Goal: Task Accomplishment & Management: Use online tool/utility

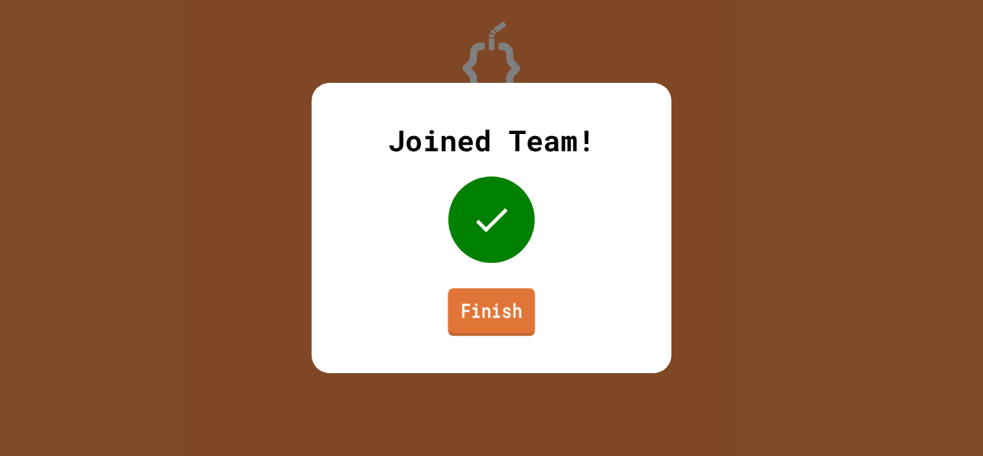
click at [496, 311] on link "Finish" at bounding box center [491, 311] width 87 height 47
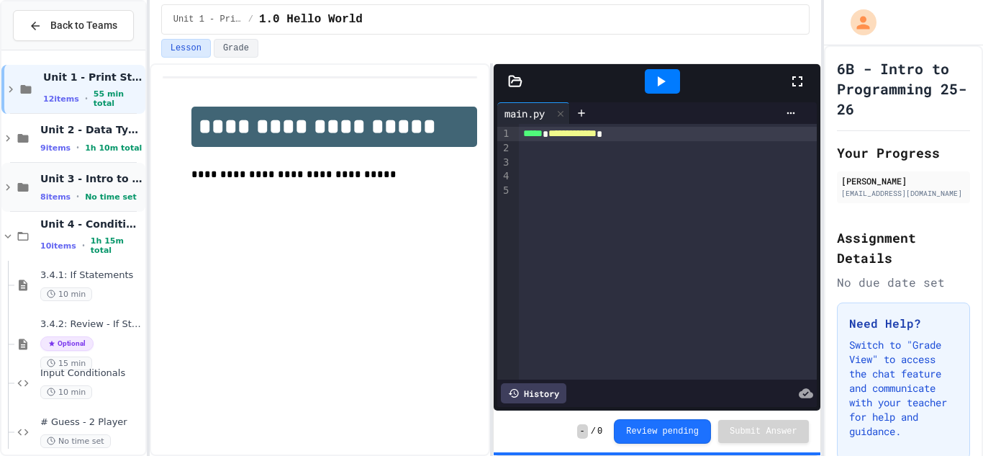
click at [87, 192] on span "No time set" at bounding box center [111, 196] width 52 height 9
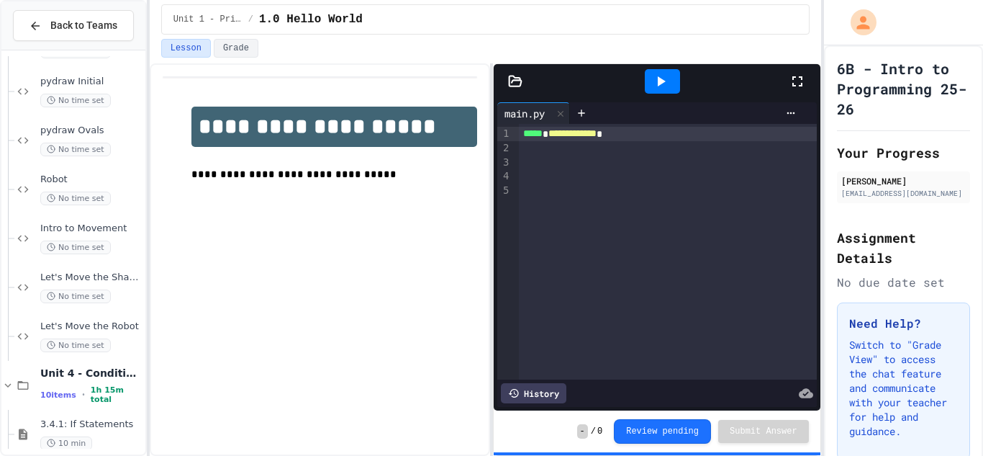
scroll to position [245, 0]
click at [87, 239] on span "No time set" at bounding box center [75, 244] width 71 height 14
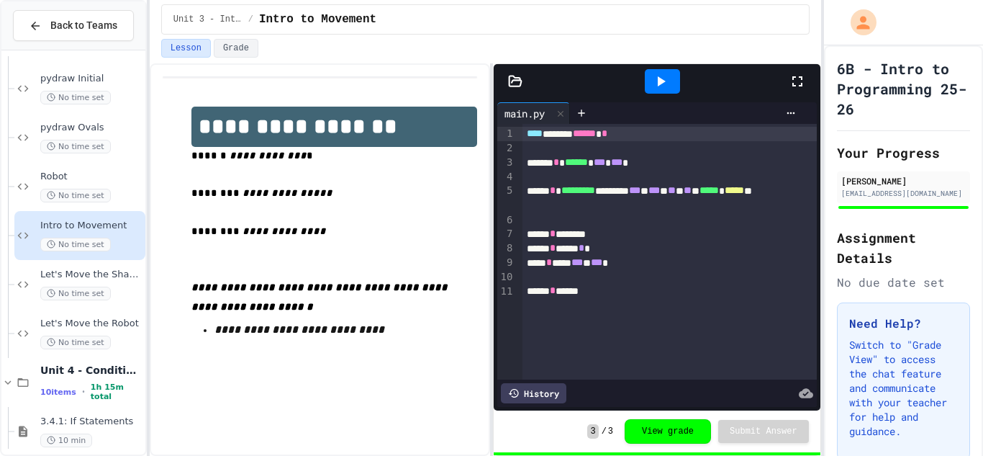
click at [792, 91] on div at bounding box center [805, 81] width 32 height 39
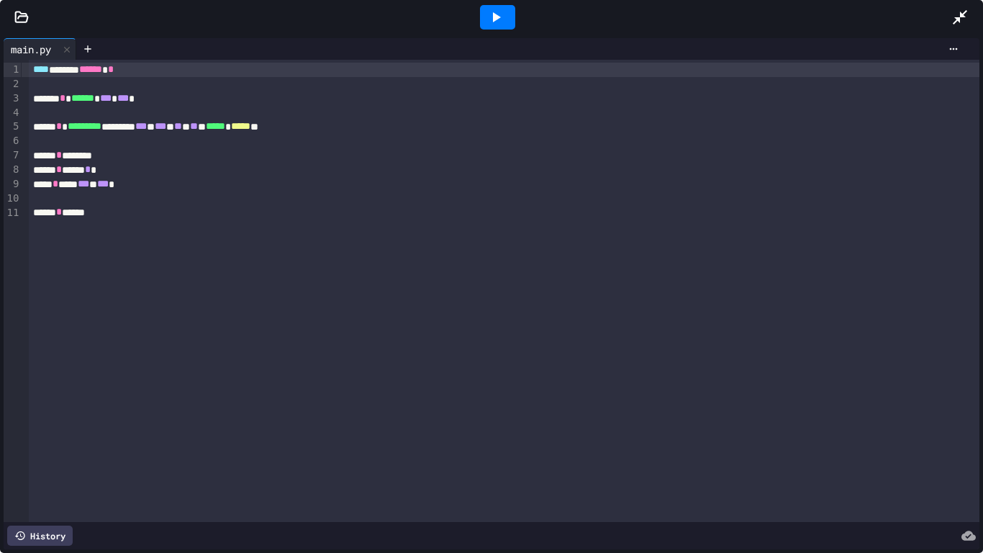
click at [499, 9] on icon at bounding box center [495, 17] width 17 height 17
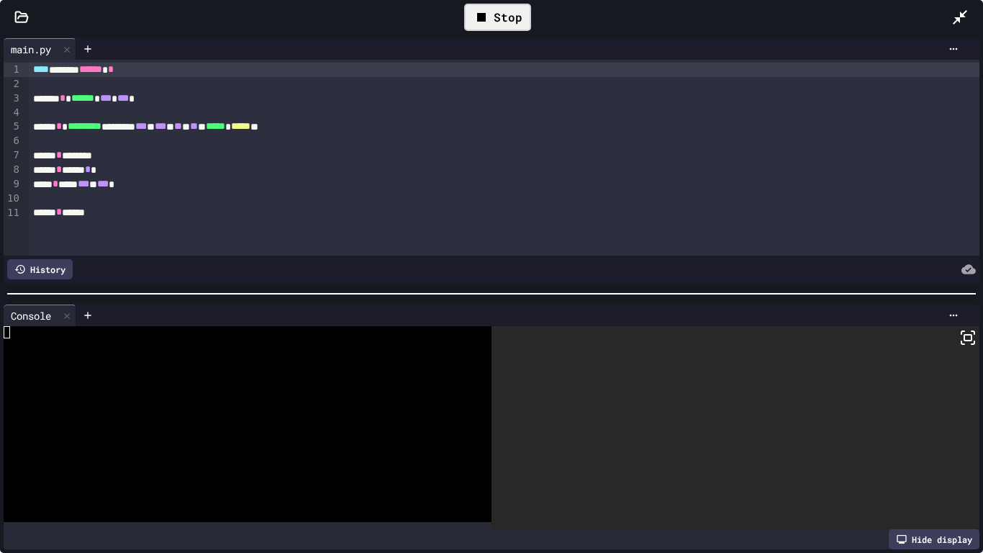
click at [961, 334] on icon at bounding box center [962, 332] width 3 height 3
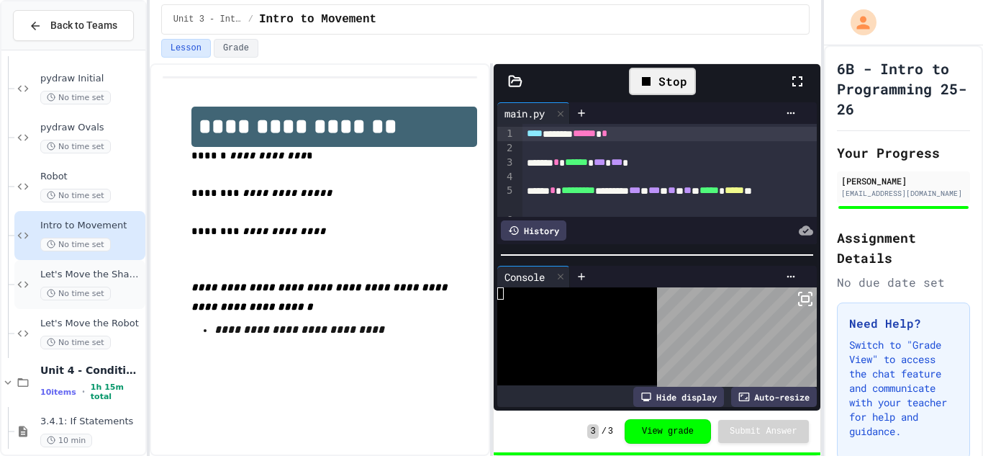
click at [94, 269] on span "Let's Move the Shapes" at bounding box center [91, 274] width 102 height 12
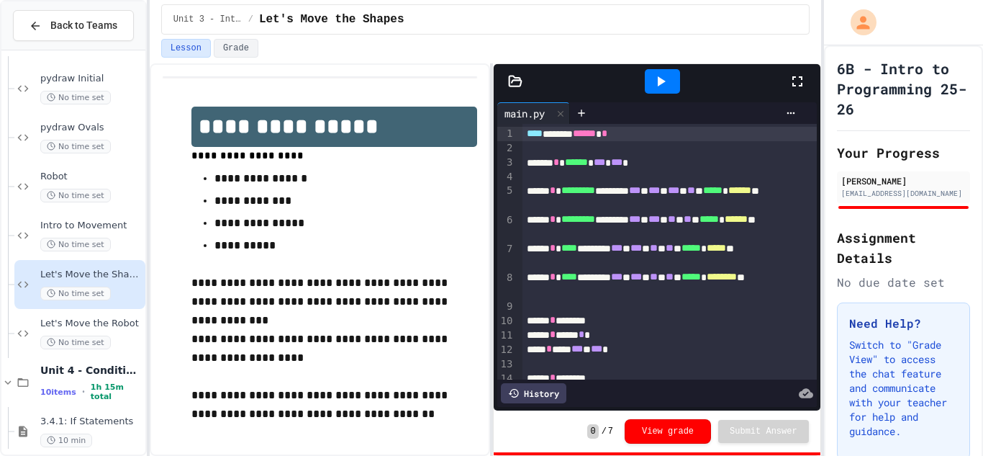
click at [646, 83] on div at bounding box center [662, 81] width 35 height 24
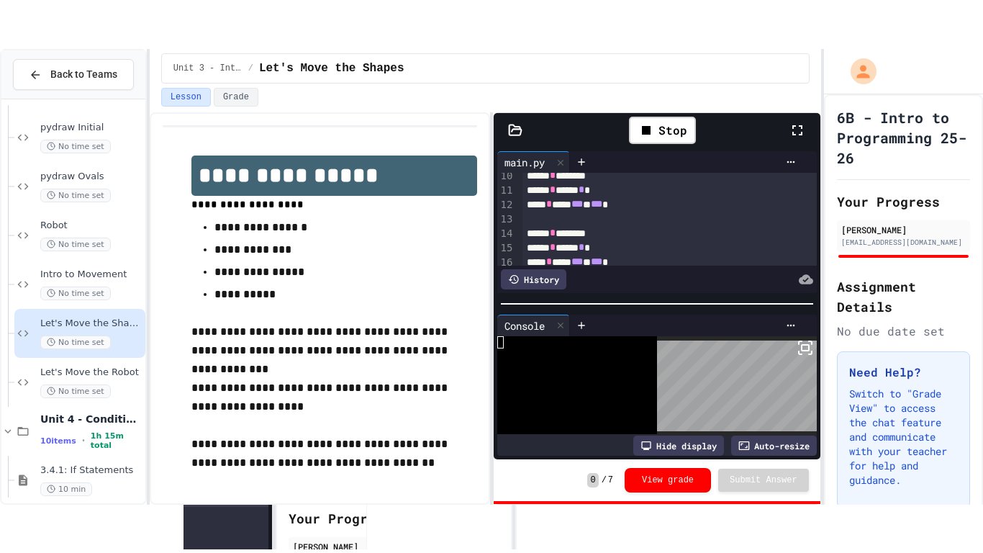
scroll to position [344, 0]
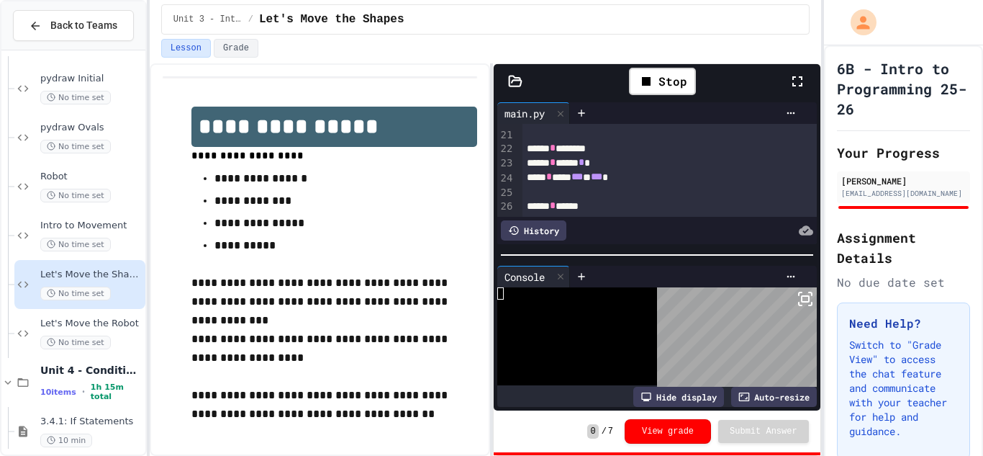
click at [795, 76] on icon at bounding box center [797, 81] width 17 height 17
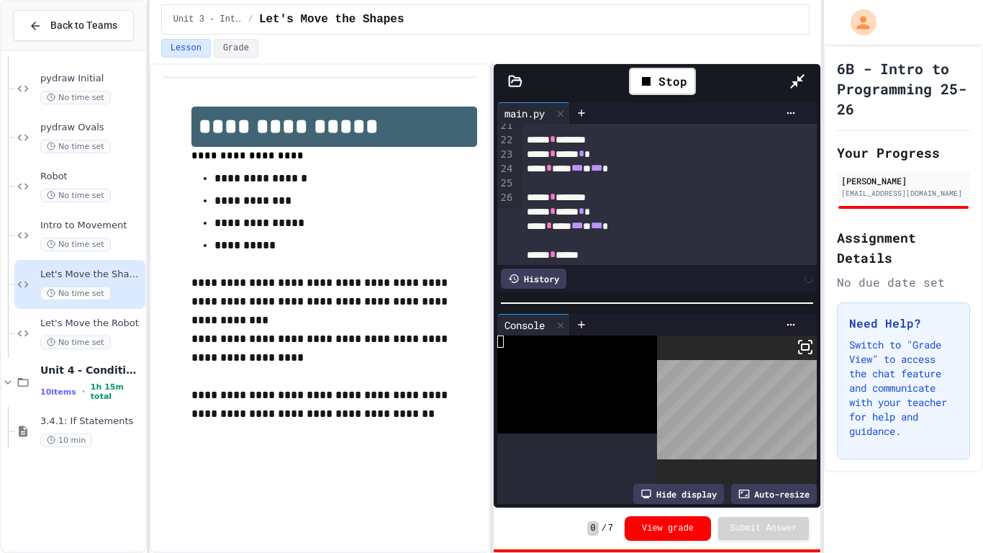
scroll to position [184, 0]
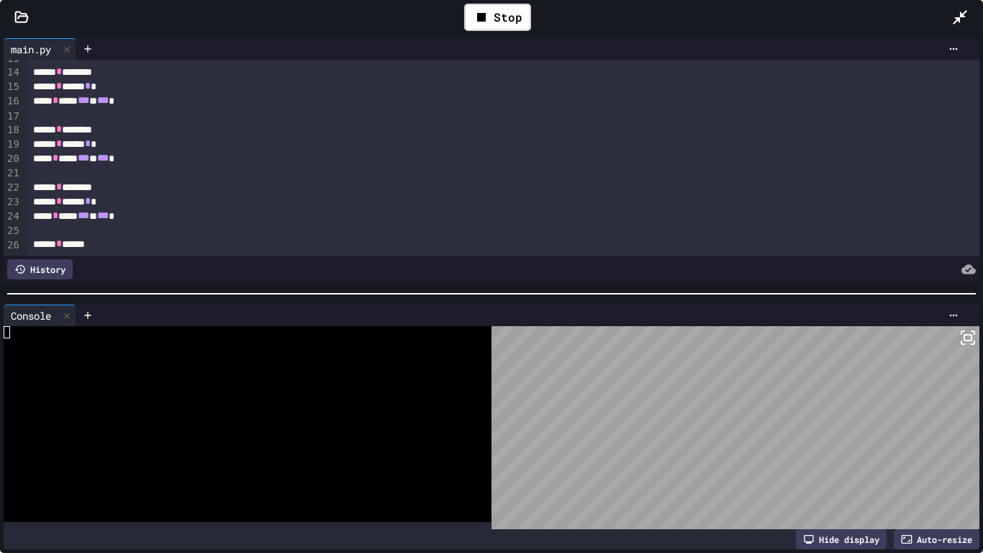
click at [967, 337] on icon at bounding box center [967, 337] width 17 height 17
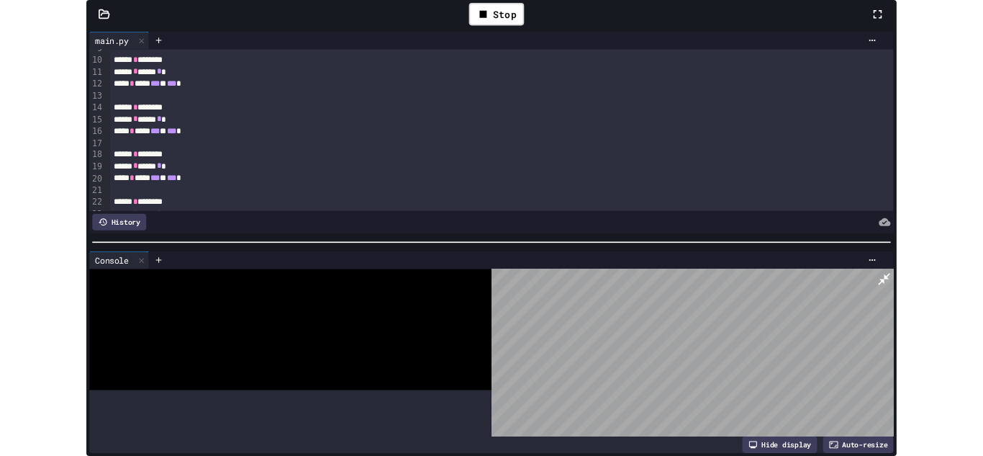
scroll to position [241, 0]
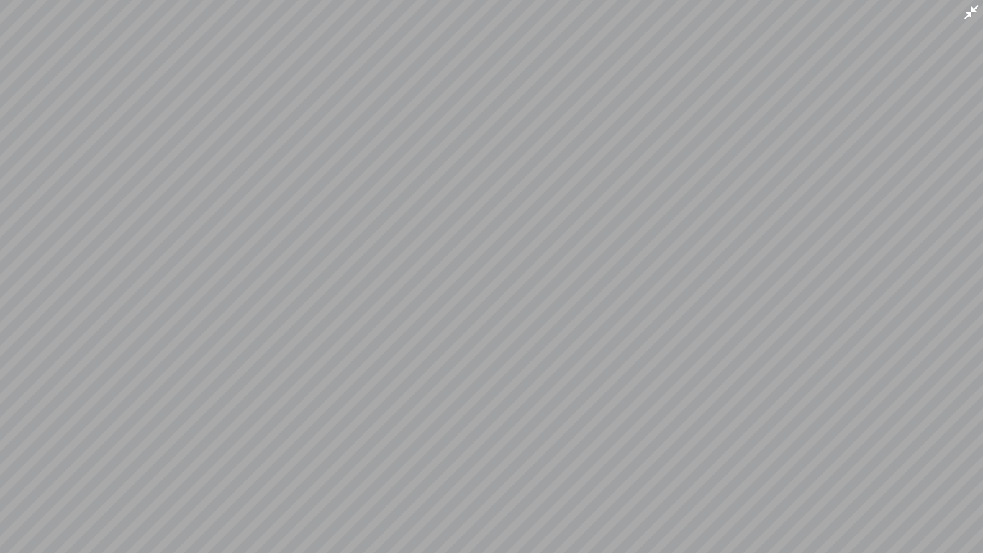
click at [972, 11] on icon at bounding box center [971, 12] width 14 height 14
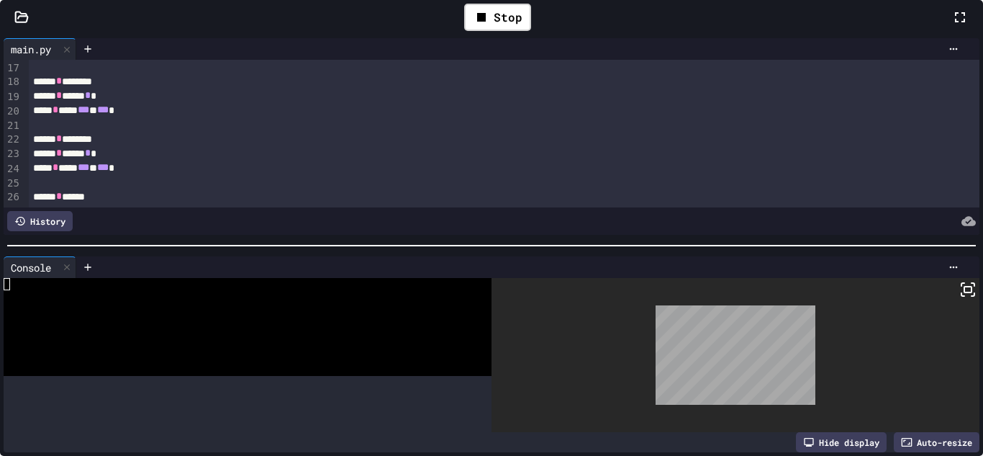
scroll to position [14, 0]
click at [48, 349] on div "Let's Move the Robot No time set" at bounding box center [79, 333] width 131 height 49
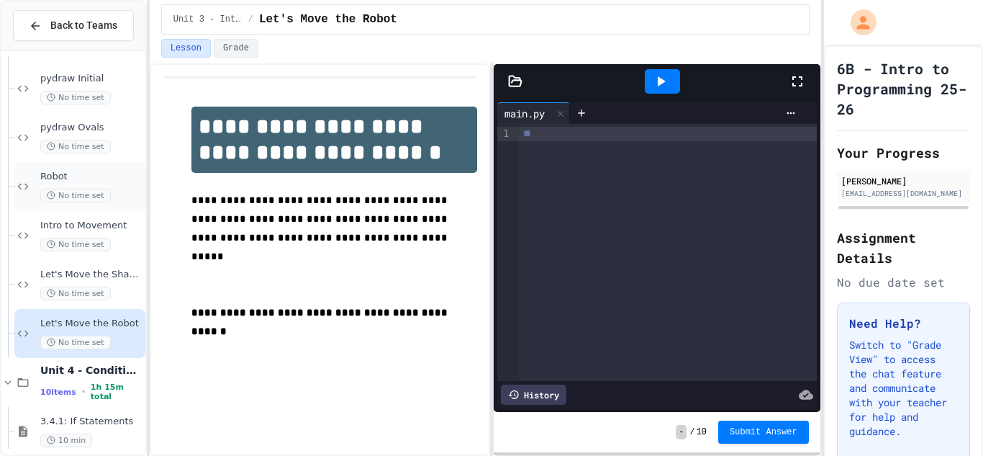
click at [61, 179] on span "Robot" at bounding box center [91, 177] width 102 height 12
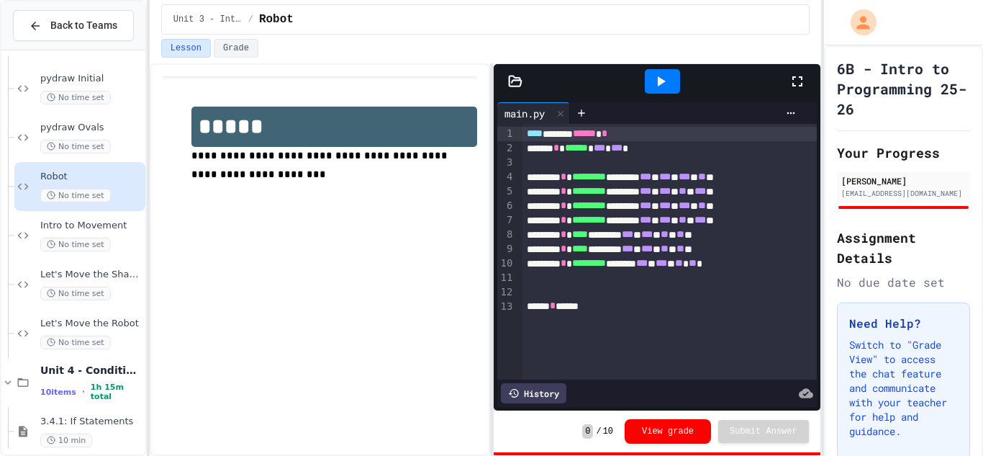
click at [661, 76] on icon at bounding box center [660, 81] width 17 height 17
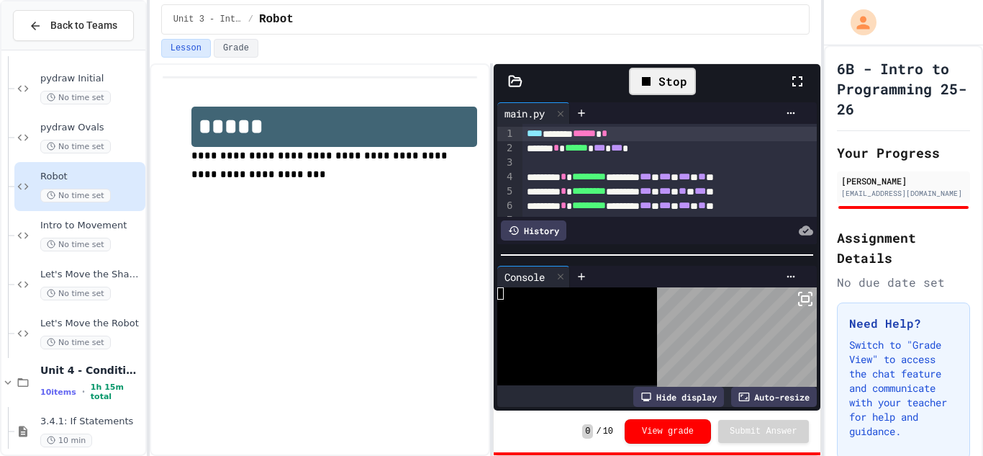
click at [778, 378] on body "**********" at bounding box center [491, 228] width 983 height 456
click at [810, 77] on div at bounding box center [805, 81] width 32 height 42
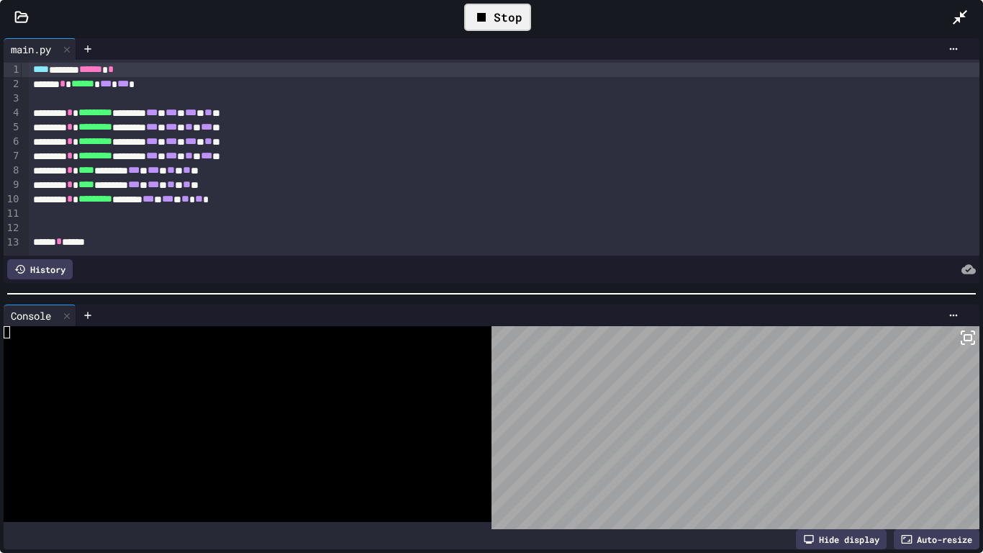
click at [965, 335] on rect at bounding box center [967, 338] width 7 height 6
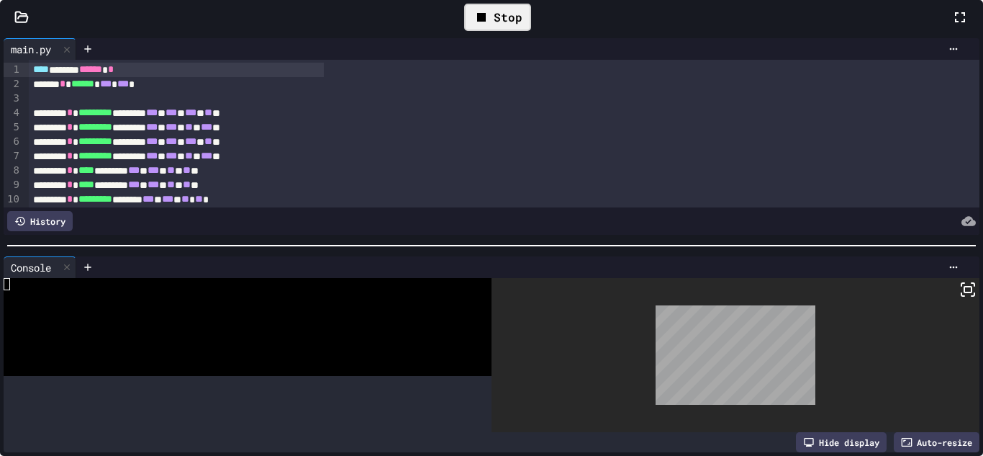
drag, startPoint x: 783, startPoint y: 153, endPoint x: 784, endPoint y: 174, distance: 21.6
click at [784, 174] on div at bounding box center [491, 228] width 983 height 456
click at [212, 117] on span "**" at bounding box center [208, 112] width 8 height 10
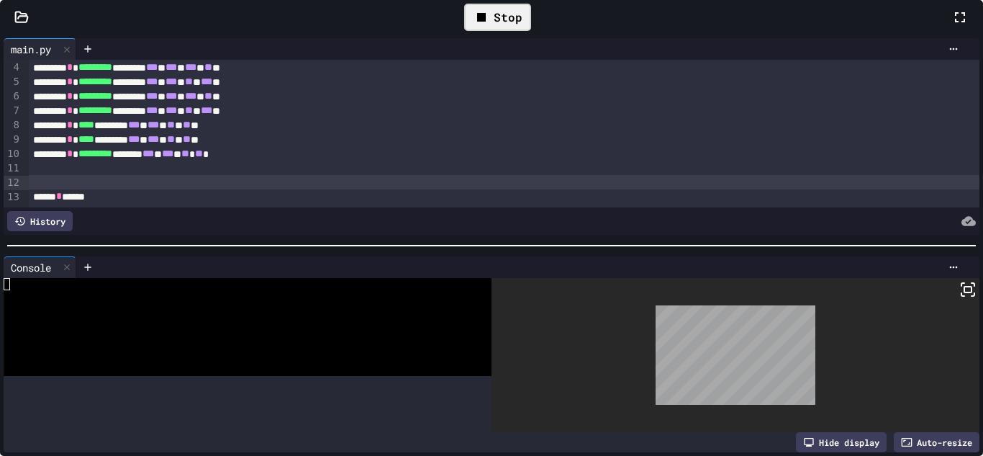
scroll to position [85, 0]
